Goal: Information Seeking & Learning: Learn about a topic

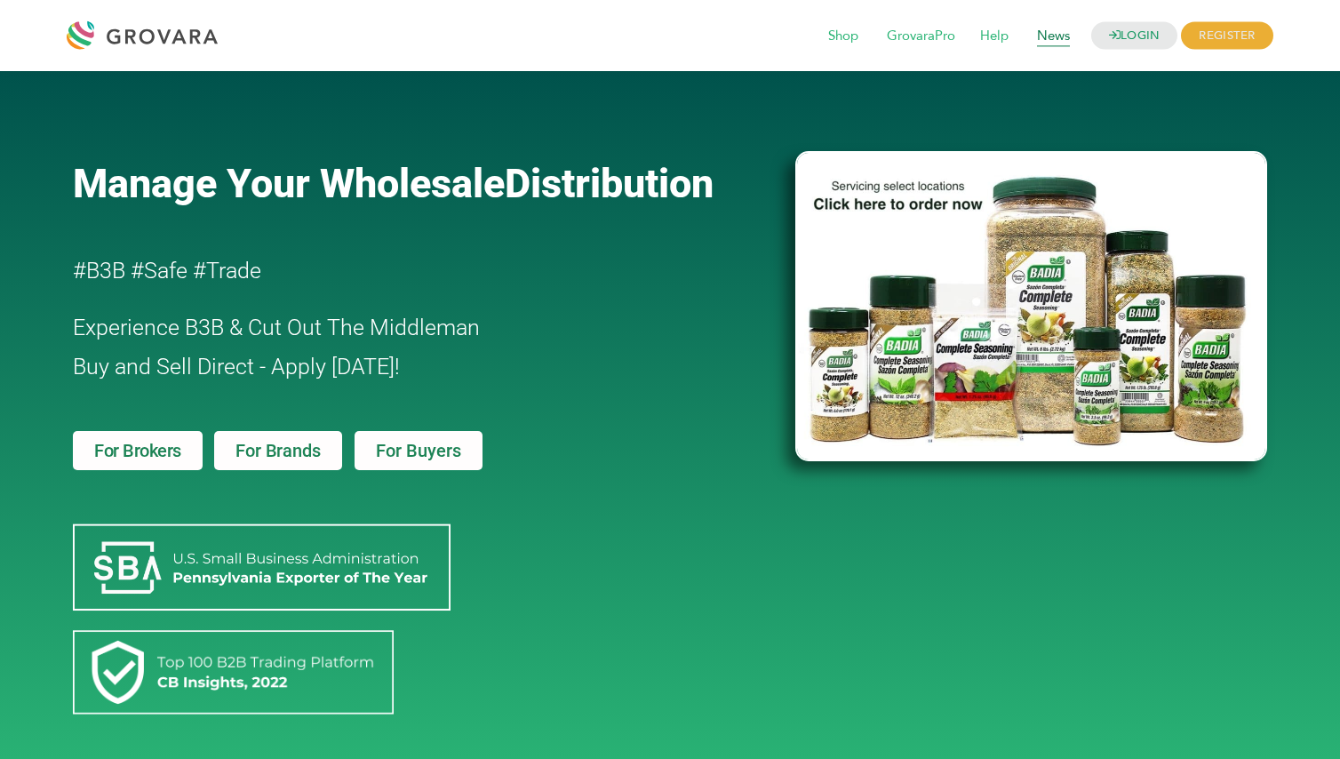
click at [1052, 37] on span "News" at bounding box center [1053, 37] width 58 height 34
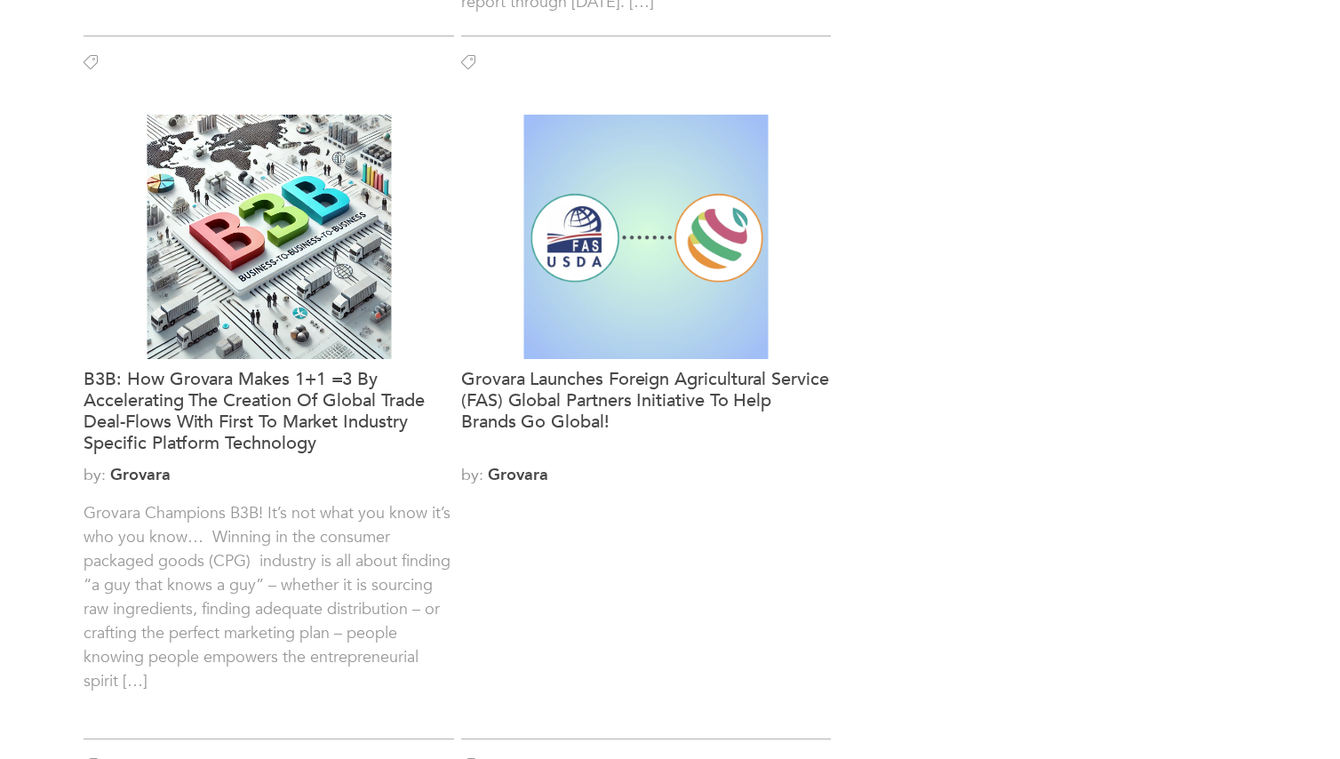
scroll to position [2108, 0]
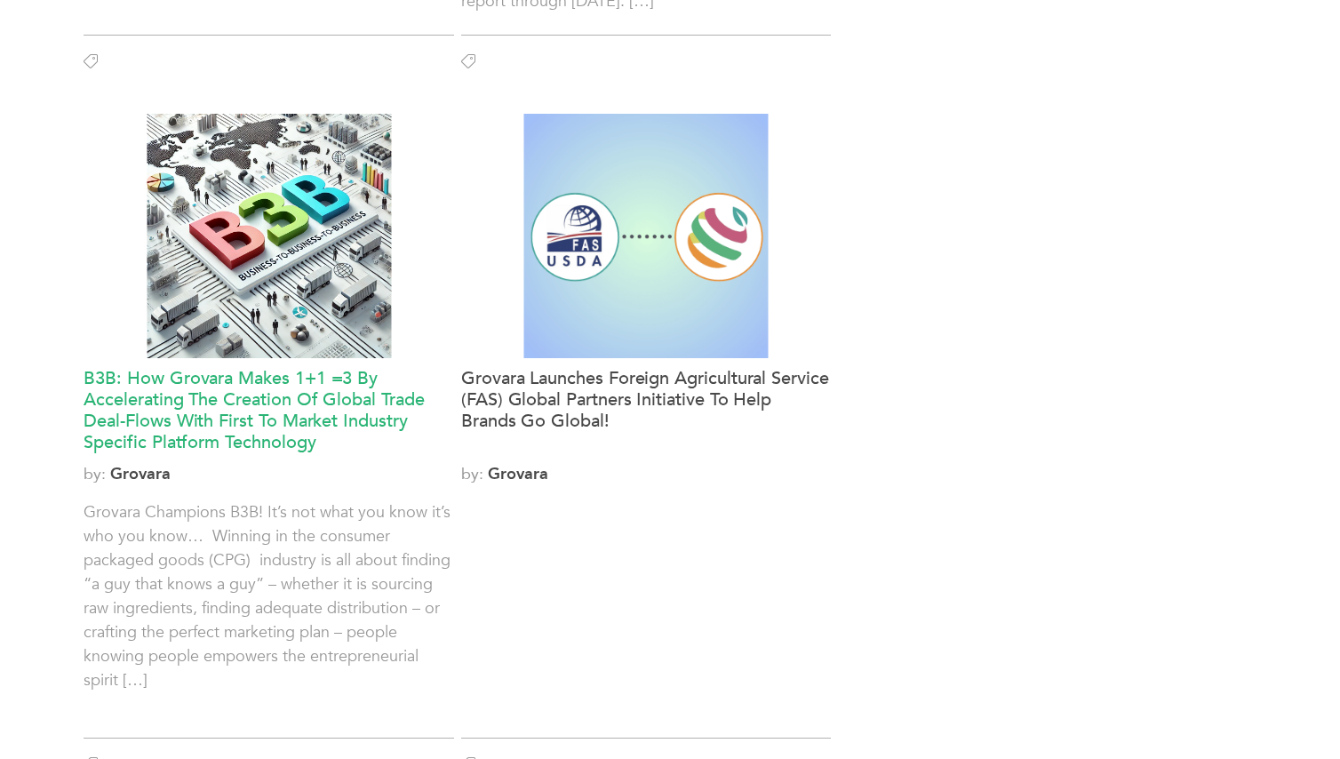
click at [250, 384] on h3 "B3B: How Grovara Makes 1+1 =3 By Accelerating The Creation Of Global Trade Deal…" at bounding box center [269, 410] width 370 height 85
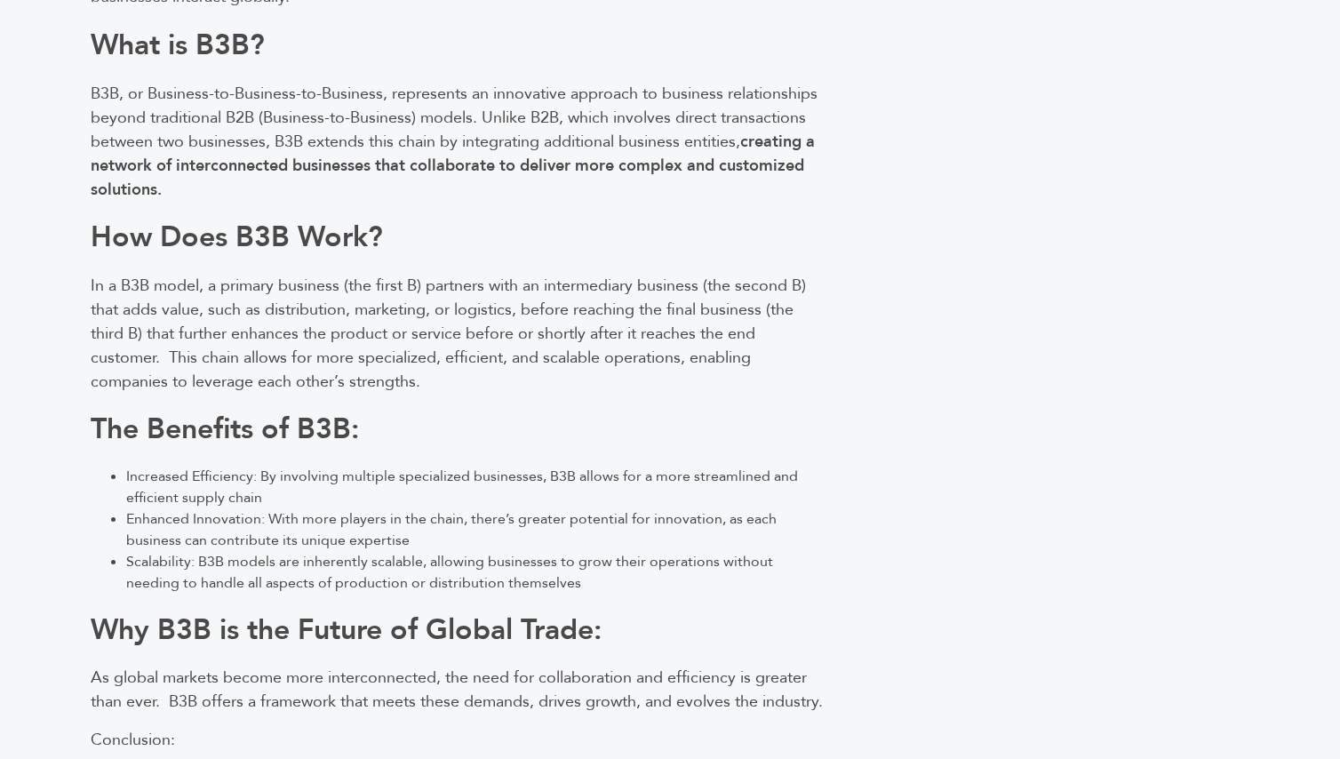
scroll to position [1858, 0]
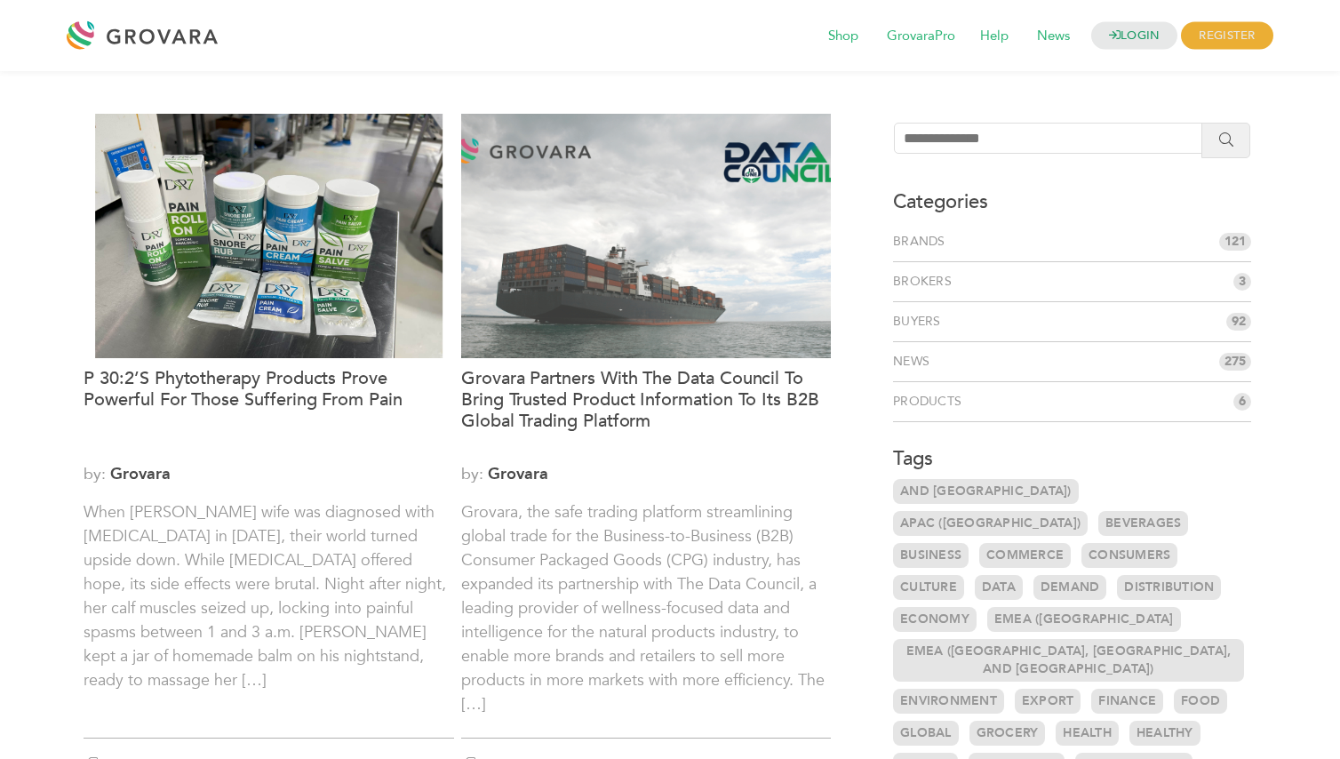
click at [149, 35] on div at bounding box center [147, 35] width 160 height 43
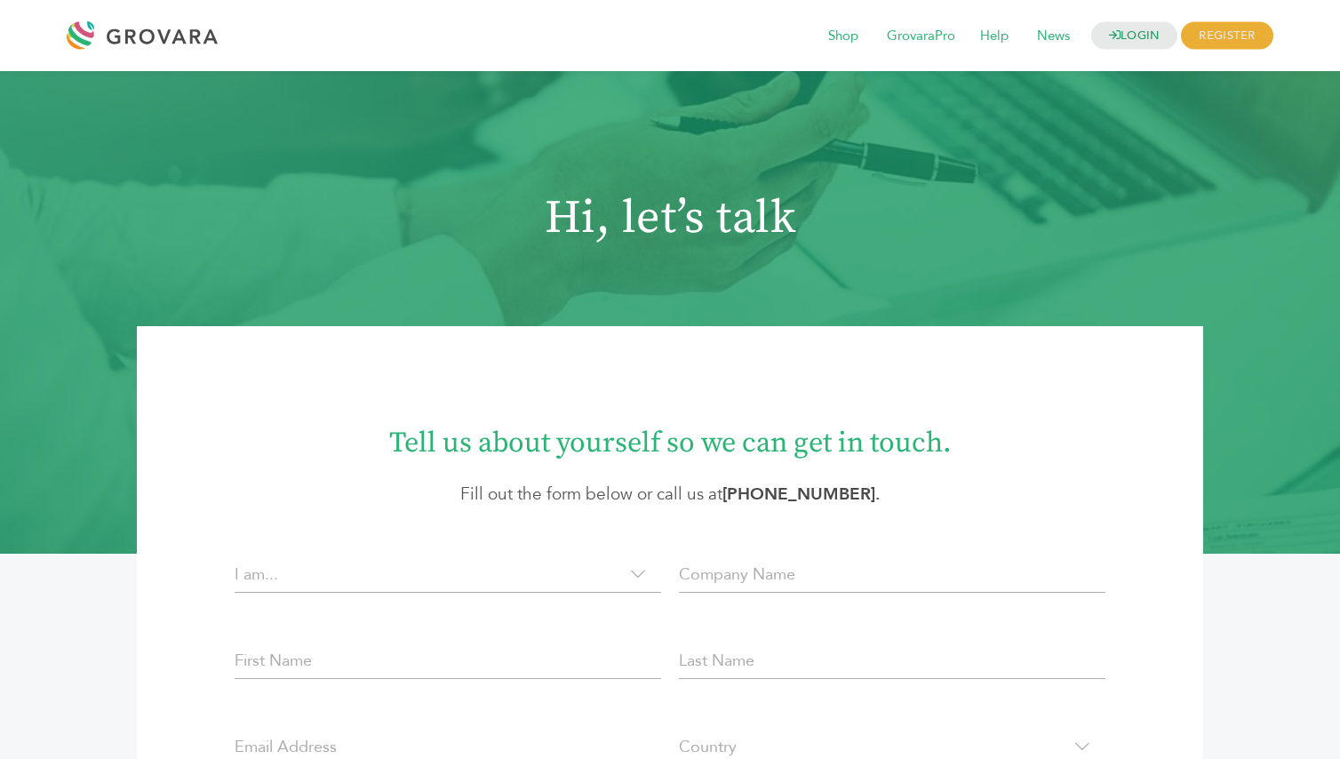
click at [178, 38] on div at bounding box center [147, 35] width 160 height 43
